Goal: Task Accomplishment & Management: Complete application form

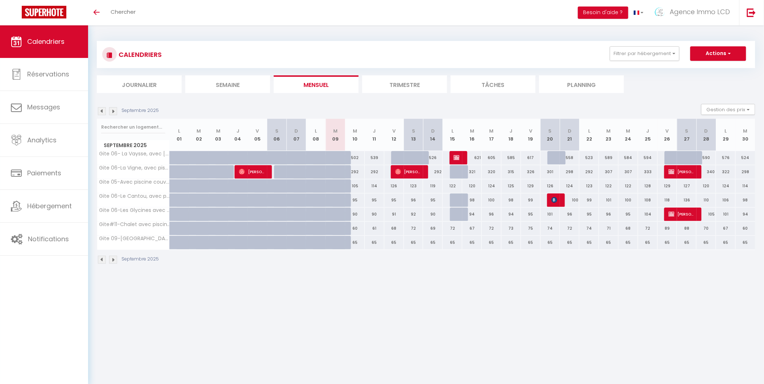
click at [114, 112] on img at bounding box center [113, 111] width 8 height 8
select select
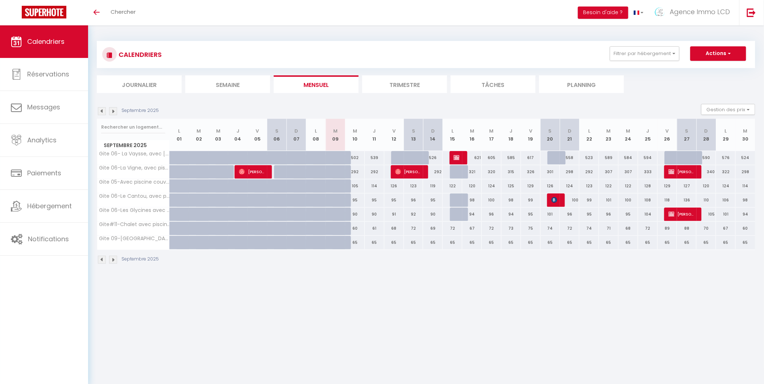
select select
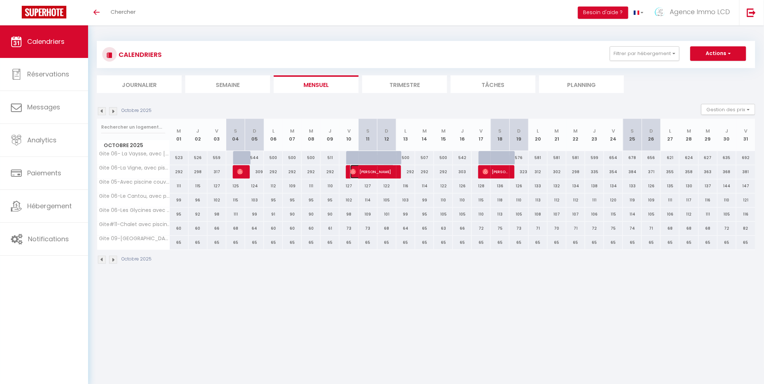
click at [376, 173] on span "[PERSON_NAME]" at bounding box center [372, 172] width 44 height 14
select select "OK"
select select "0"
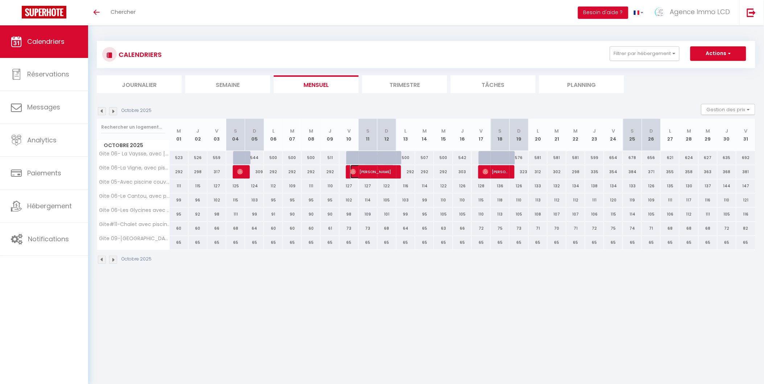
select select "1"
select select
select select "49509"
select select "42437"
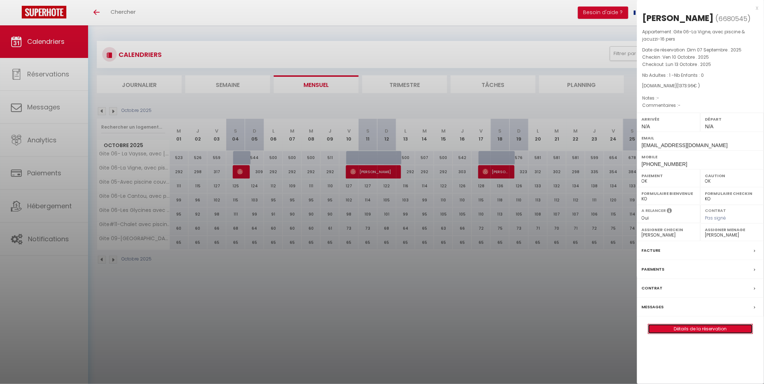
click at [698, 327] on link "Détails de la réservation" at bounding box center [700, 328] width 104 height 9
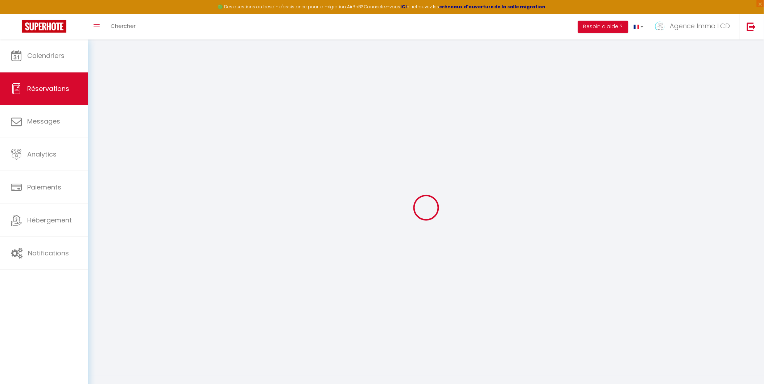
type input "[PERSON_NAME]"
type input "[EMAIL_ADDRESS][DOMAIN_NAME]"
type input "[PHONE_NUMBER]"
select select
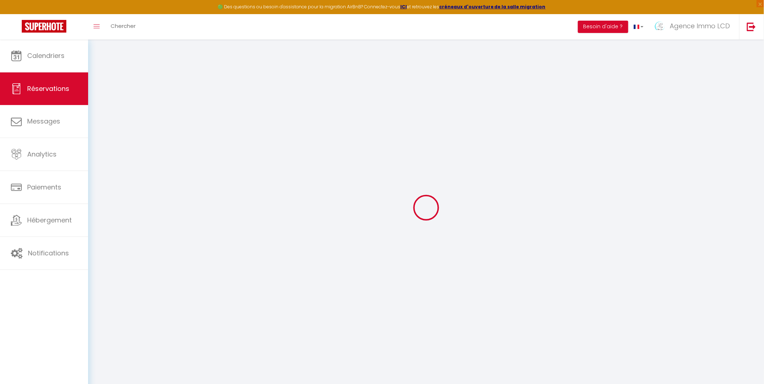
type input "188.24"
select select "58215"
select select "1"
select select
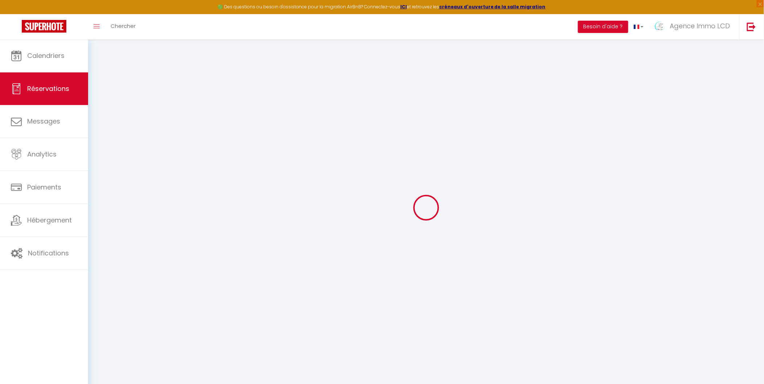
type input "1"
select select "12"
select select
type input "1061"
checkbox input "false"
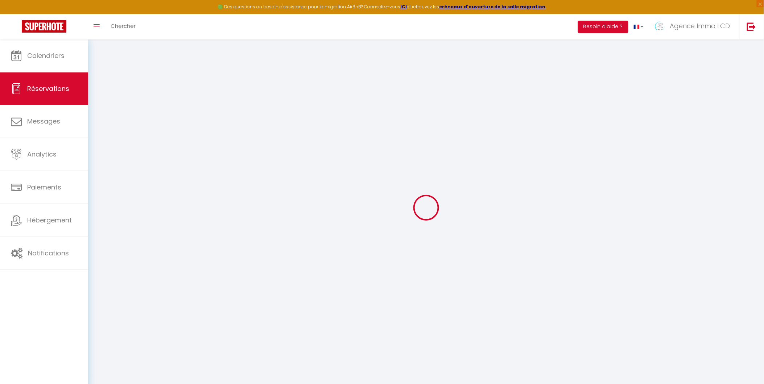
type input "106.1"
select select "1"
type input "0"
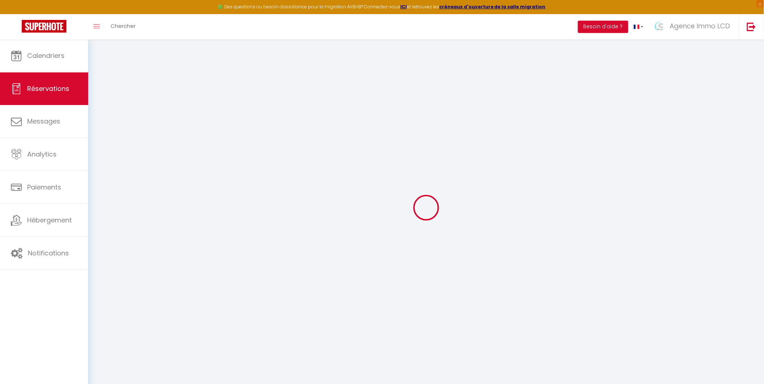
select select
select select "15"
checkbox input "false"
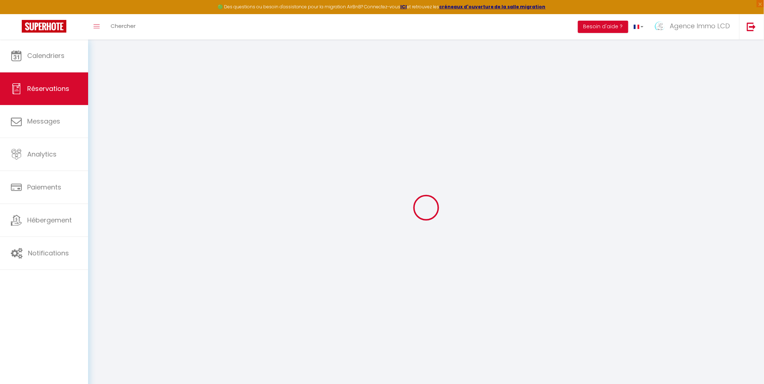
select select
checkbox input "false"
select select
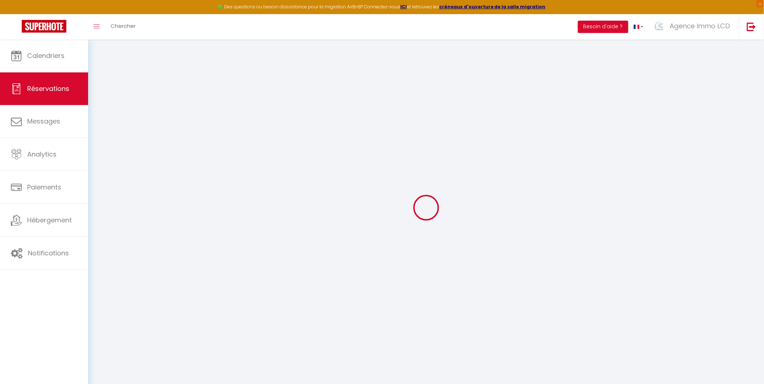
select select
checkbox input "false"
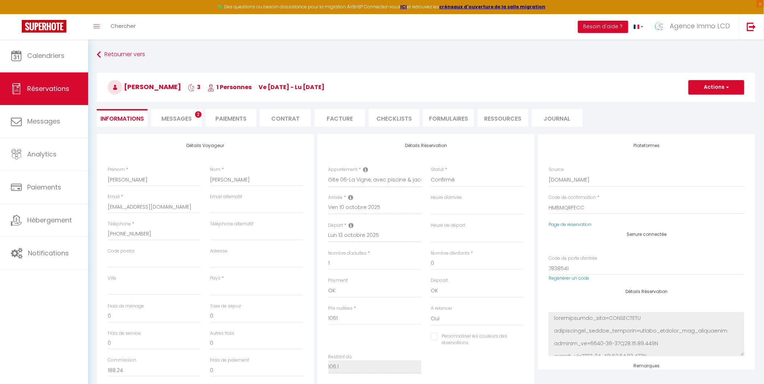
click at [175, 117] on span "Messages" at bounding box center [176, 119] width 30 height 8
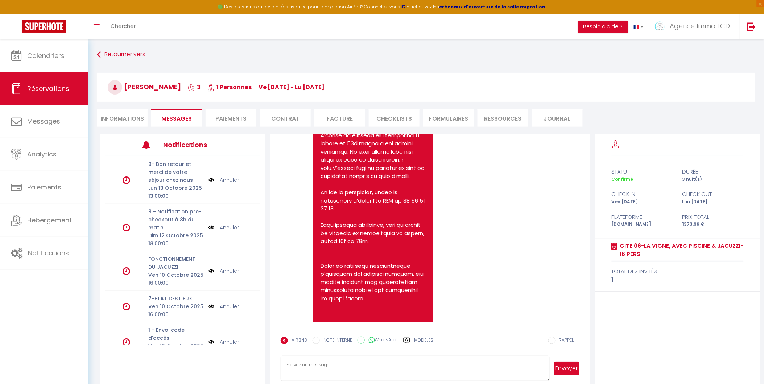
scroll to position [358, 0]
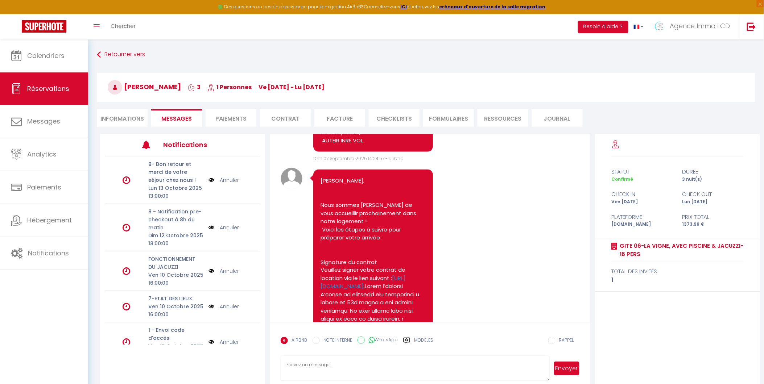
click at [119, 120] on li "Informations" at bounding box center [122, 118] width 51 height 18
select select
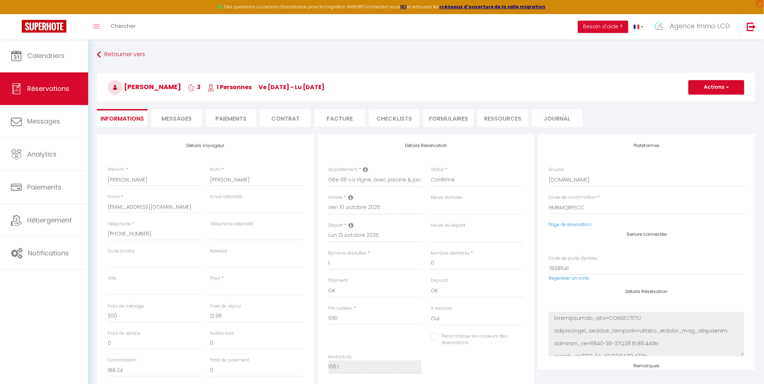
select select
checkbox input "false"
select select
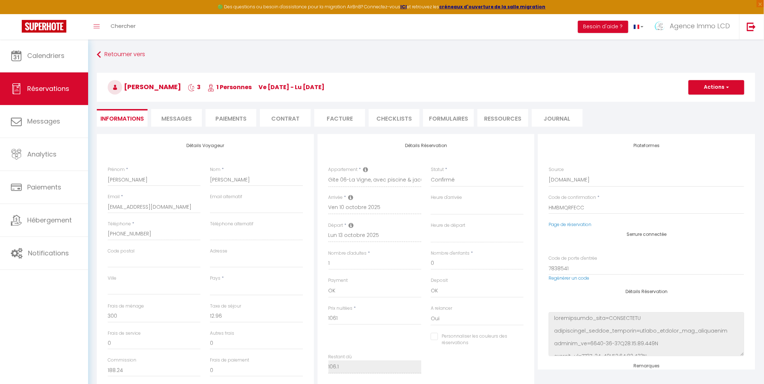
select select
checkbox input "false"
select select
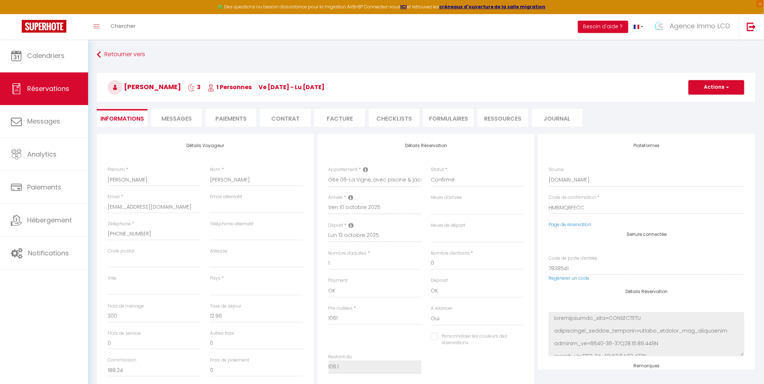
select select
checkbox input "false"
select select
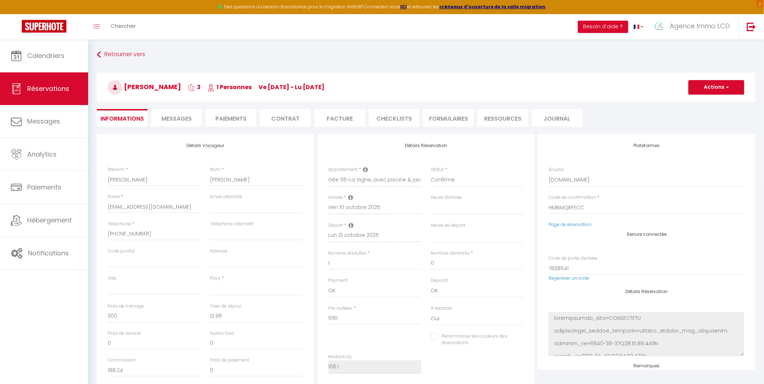
checkbox input "false"
select select
checkbox input "false"
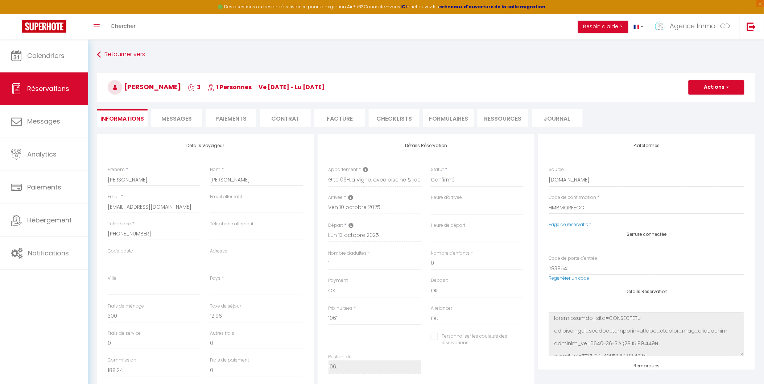
select select
checkbox input "false"
select select
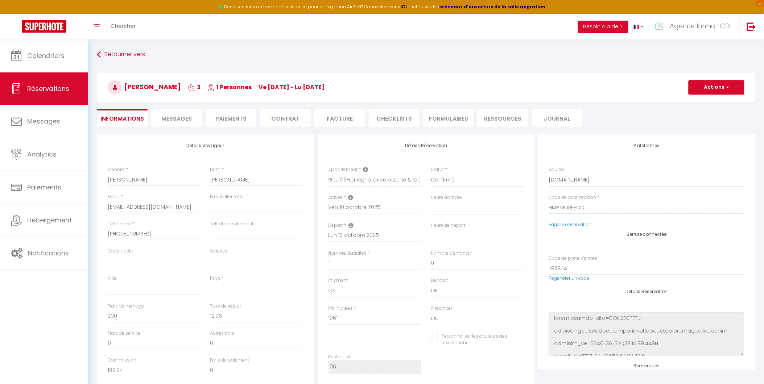
select select
checkbox input "false"
select select
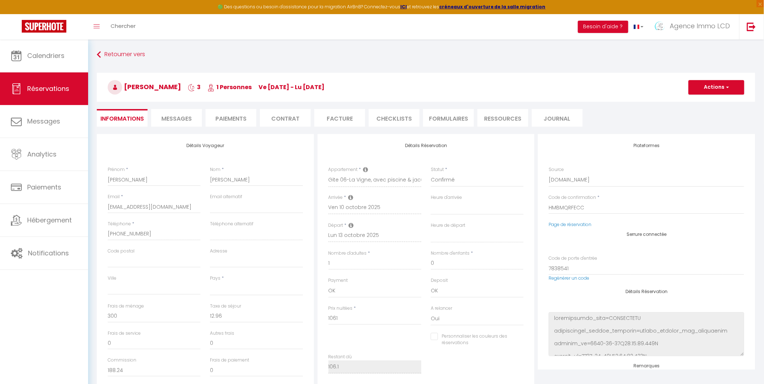
select select
checkbox input "false"
select select
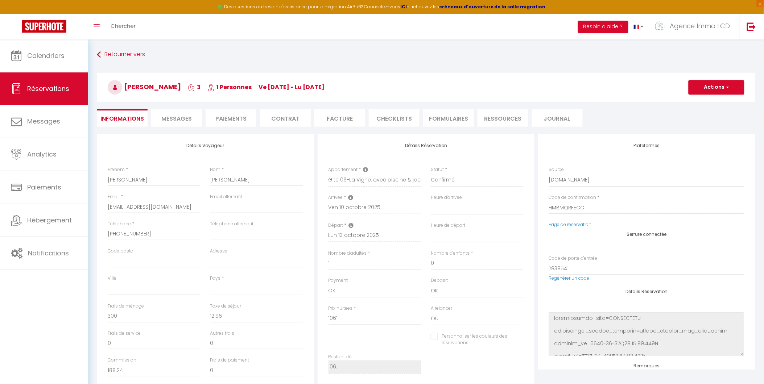
checkbox input "false"
select select
checkbox input "false"
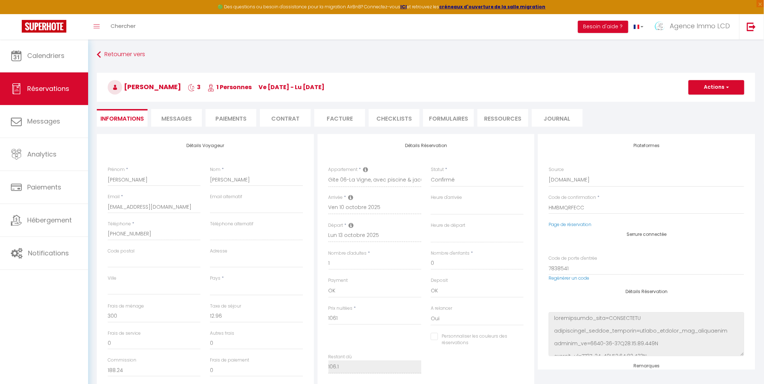
select select
checkbox input "false"
select select
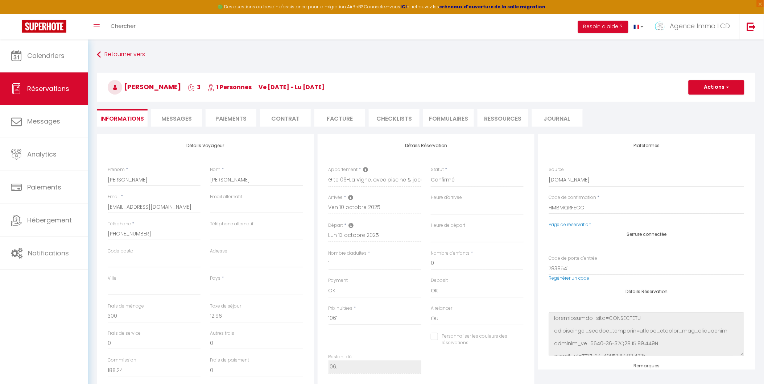
select select
checkbox input "false"
select select
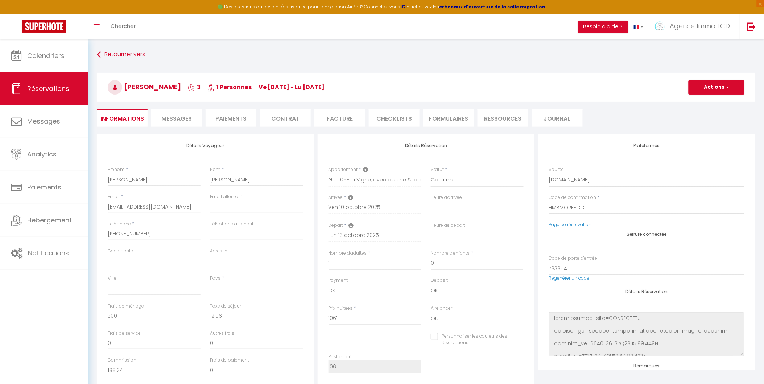
select select
checkbox input "false"
select select
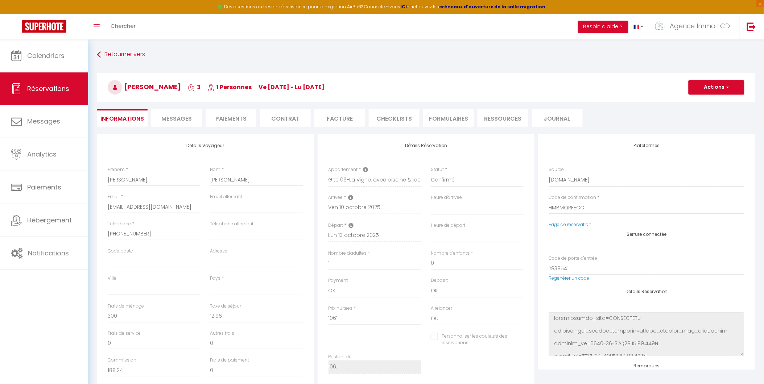
checkbox input "false"
select select
checkbox input "false"
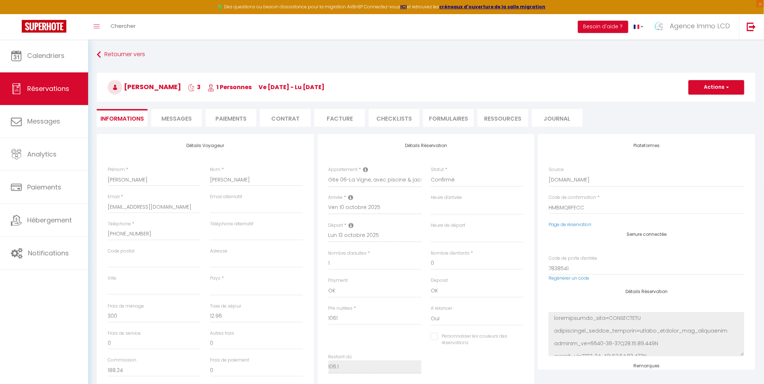
select select
checkbox input "false"
